Goal: Task Accomplishment & Management: Use online tool/utility

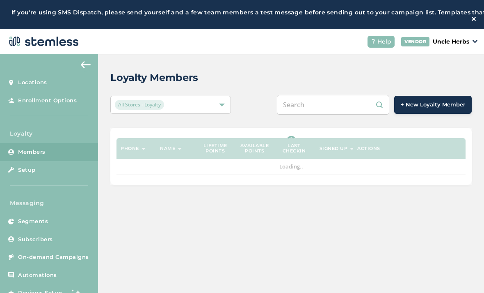
scroll to position [26, 0]
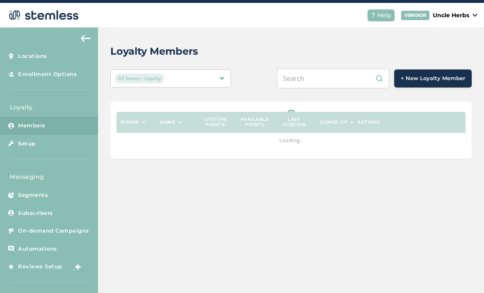
click at [339, 80] on input "text" at bounding box center [333, 79] width 112 height 20
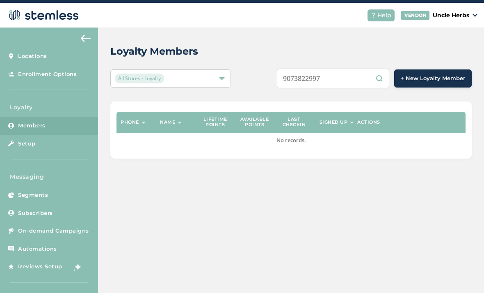
click at [368, 69] on input "9073822997" at bounding box center [333, 79] width 112 height 20
click at [350, 81] on input "9073822997" at bounding box center [333, 79] width 112 height 20
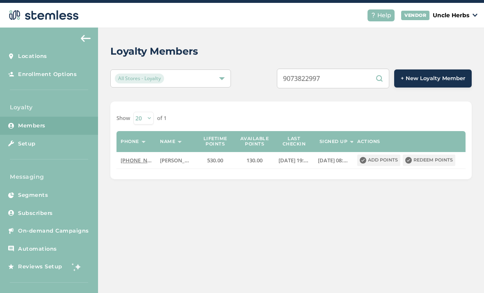
click at [352, 76] on input "9073822997" at bounding box center [333, 79] width 112 height 20
type input "9072901117"
click at [422, 162] on button "Redeem points" at bounding box center [429, 159] width 53 height 11
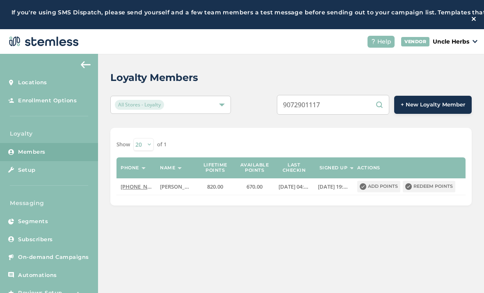
scroll to position [0, 0]
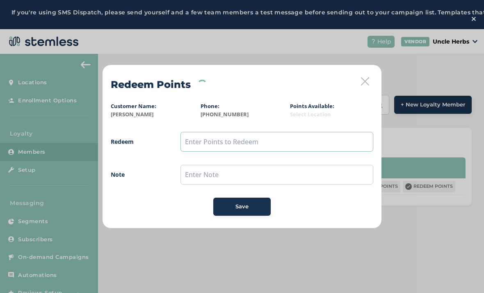
click at [202, 141] on input "text" at bounding box center [277, 142] width 193 height 20
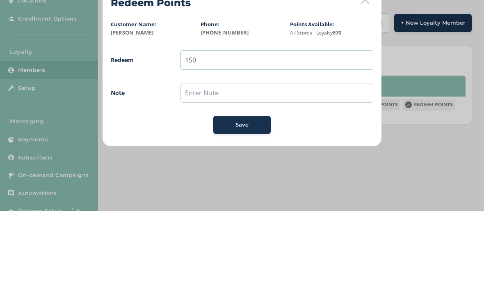
type input "150"
click at [236, 197] on button "Save" at bounding box center [241, 206] width 57 height 18
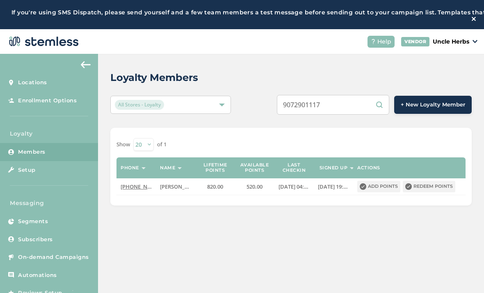
click at [357, 103] on input "9072901117" at bounding box center [333, 105] width 112 height 20
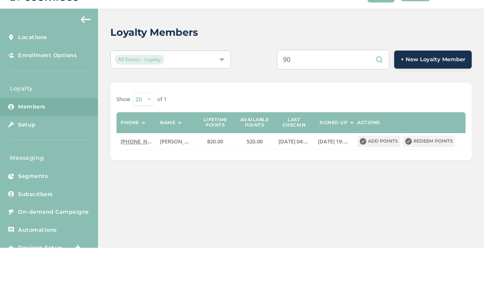
type input "9"
